Goal: Information Seeking & Learning: Understand process/instructions

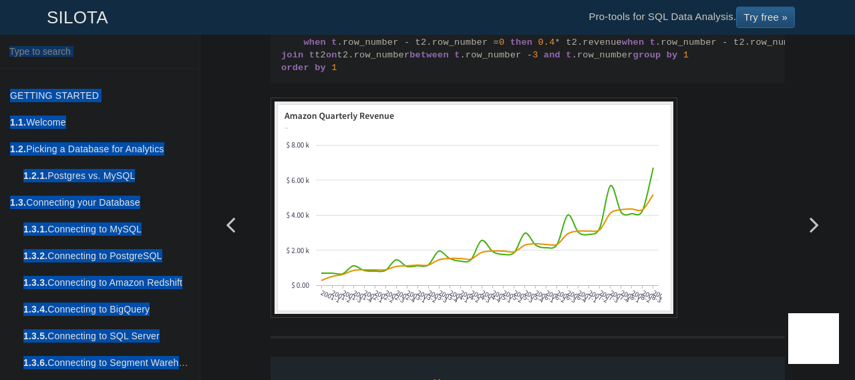
scroll to position [1780, 0]
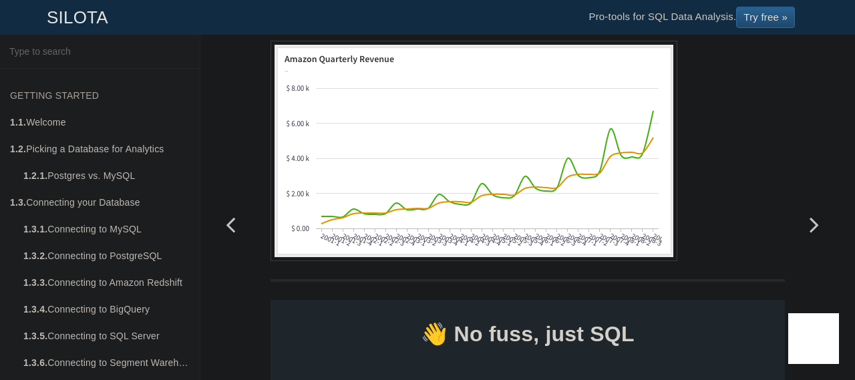
drag, startPoint x: 327, startPoint y: 140, endPoint x: 639, endPoint y: 269, distance: 337.9
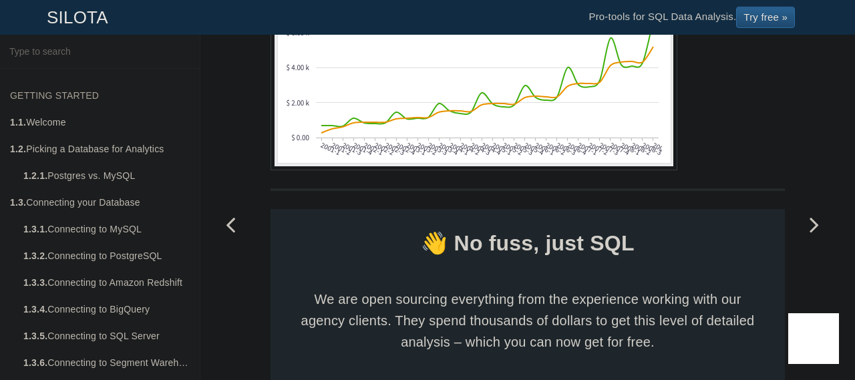
scroll to position [1670, 0]
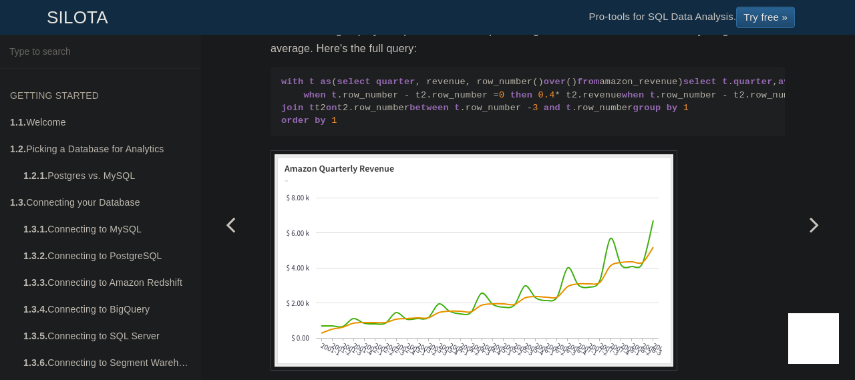
drag, startPoint x: 668, startPoint y: 131, endPoint x: 650, endPoint y: 159, distance: 33.4
drag, startPoint x: 650, startPoint y: 159, endPoint x: 339, endPoint y: 163, distance: 311.4
click at [339, 57] on p "We'll have to group by the quarter and sum up the weighted revenue to calculate…" at bounding box center [528, 39] width 514 height 36
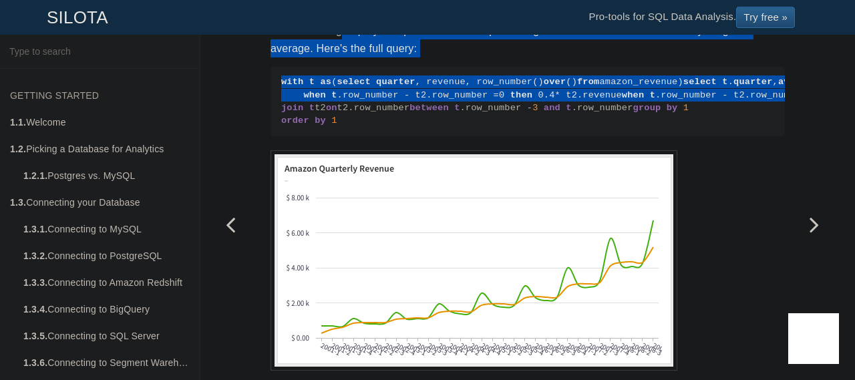
drag, startPoint x: 338, startPoint y: 147, endPoint x: 668, endPoint y: 316, distance: 370.9
click at [668, 128] on code "with t as ( select quarter , revenue, row_number() over () from amazon_revenue)…" at bounding box center [527, 102] width 493 height 52
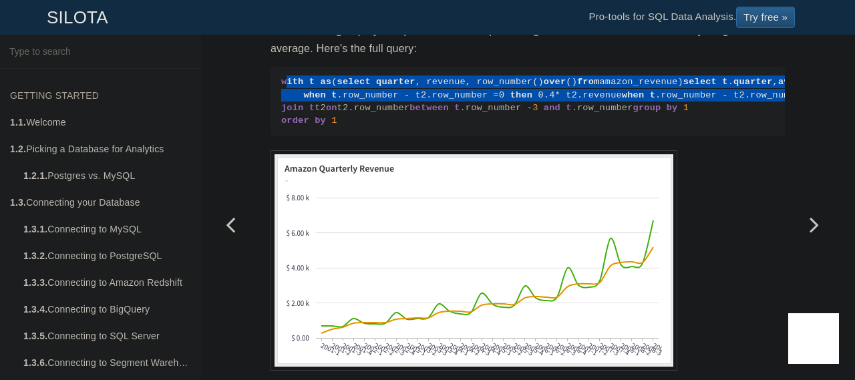
drag, startPoint x: 644, startPoint y: 316, endPoint x: 281, endPoint y: 204, distance: 380.2
click at [281, 128] on code "with t as ( select quarter , revenue, row_number() over () from amazon_revenue)…" at bounding box center [527, 102] width 493 height 52
click at [281, 87] on span "with" at bounding box center [292, 82] width 22 height 10
drag, startPoint x: 299, startPoint y: 204, endPoint x: 679, endPoint y: 329, distance: 400.4
click at [679, 128] on code "with t as ( select quarter , revenue, row_number() over () from amazon_revenue)…" at bounding box center [527, 102] width 493 height 52
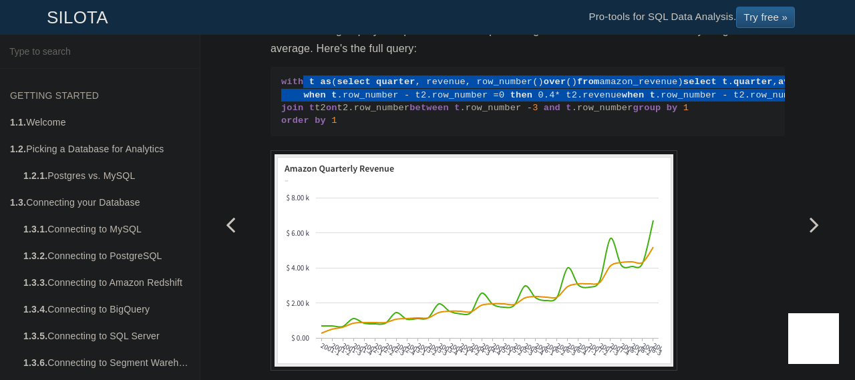
click at [674, 128] on code "with t as ( select quarter , revenue, row_number() over () from amazon_revenue)…" at bounding box center [527, 102] width 493 height 52
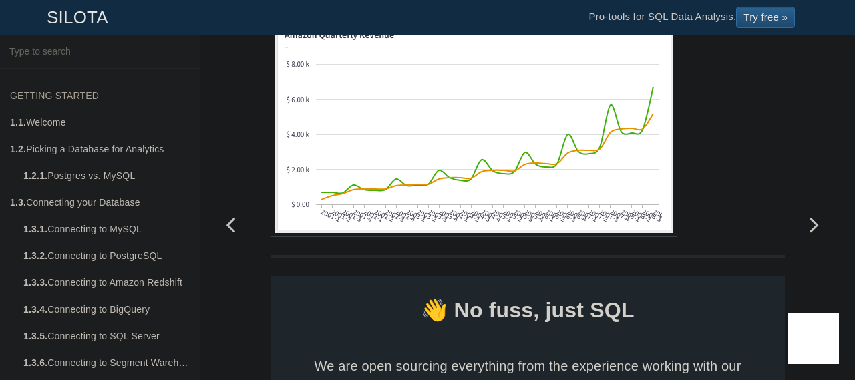
scroll to position [1737, 0]
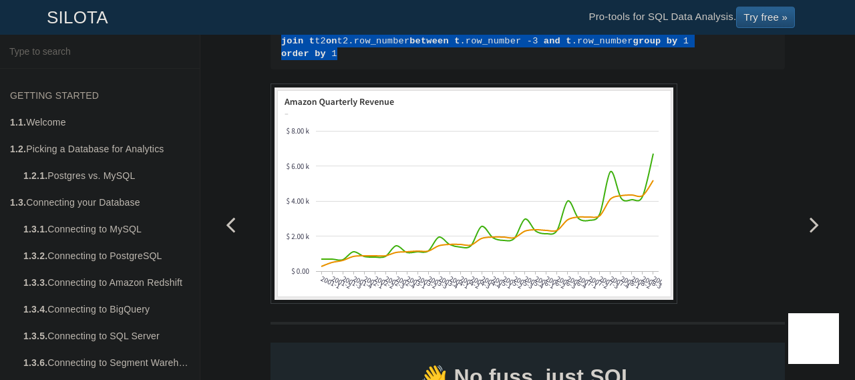
drag, startPoint x: 278, startPoint y: 136, endPoint x: 636, endPoint y: 304, distance: 395.5
click at [636, 61] on code "with t as ( select quarter , revenue, row_number() over () from amazon_revenue)…" at bounding box center [527, 35] width 493 height 52
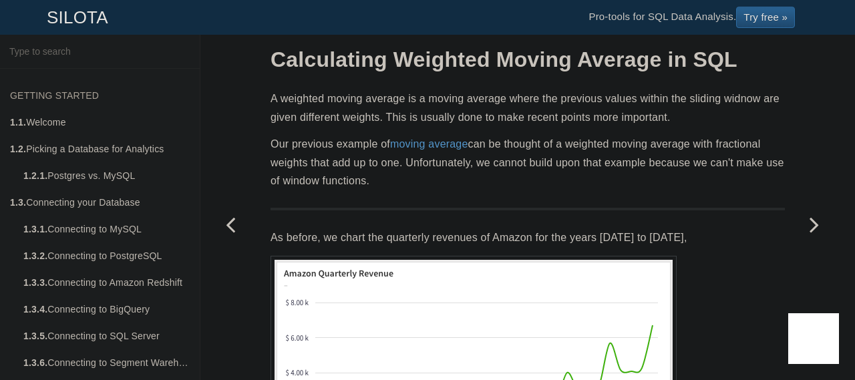
scroll to position [0, 0]
